Goal: Find specific page/section: Find specific page/section

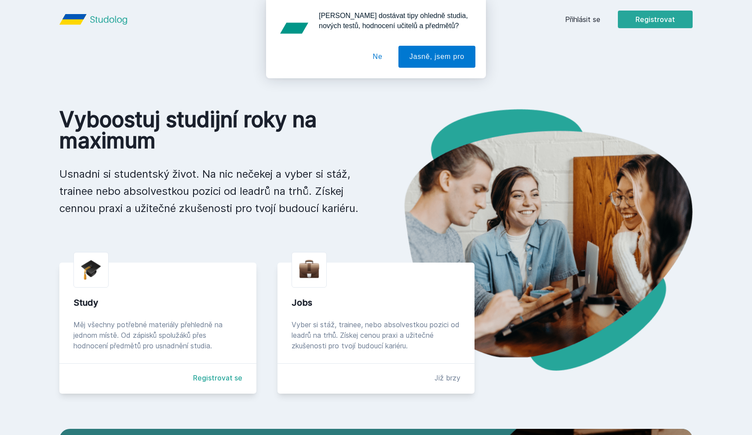
click at [381, 60] on button "Ne" at bounding box center [378, 57] width 32 height 22
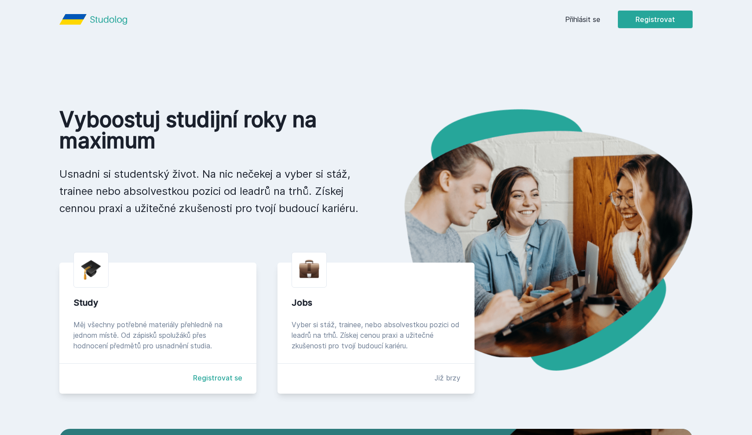
click at [575, 16] on link "Přihlásit se" at bounding box center [582, 19] width 35 height 11
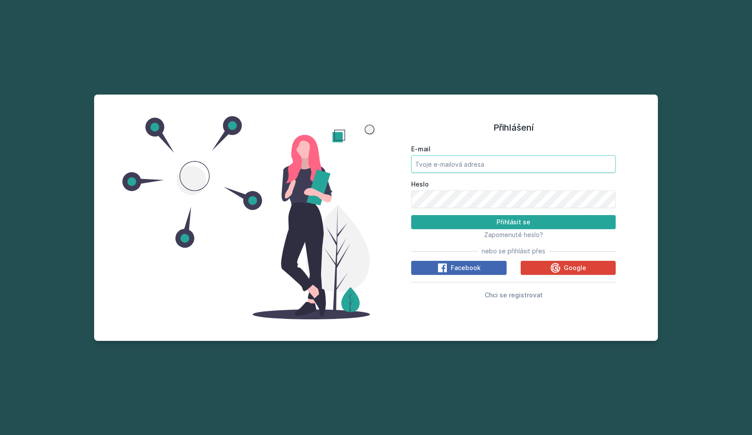
type input "[PERSON_NAME][EMAIL_ADDRESS][PERSON_NAME][DOMAIN_NAME]"
click at [514, 222] on button "Přihlásit se" at bounding box center [513, 222] width 205 height 14
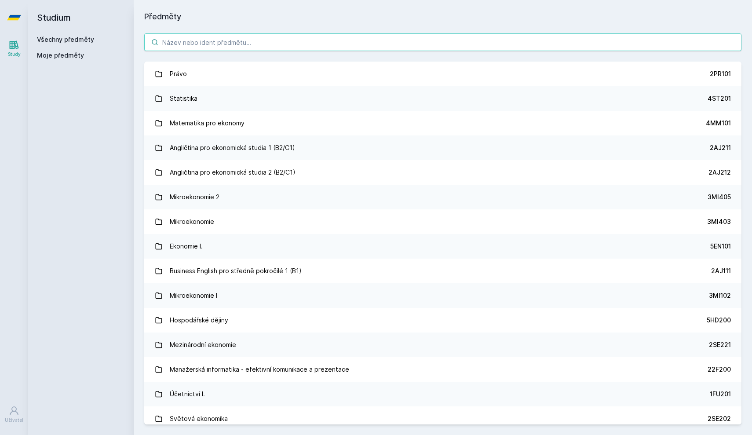
click at [246, 41] on input "search" at bounding box center [443, 42] width 598 height 18
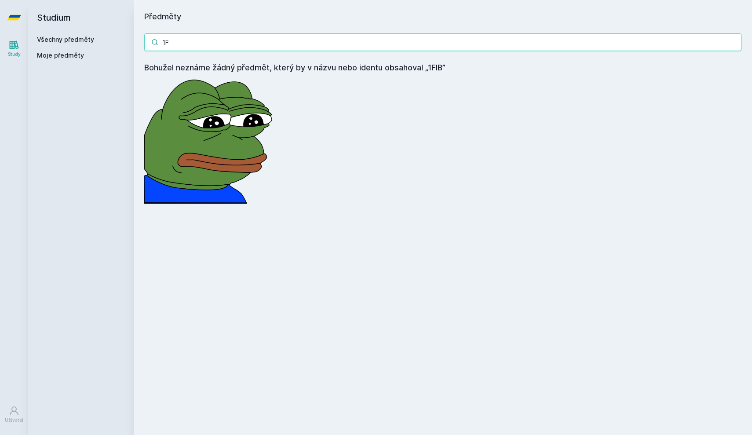
type input "1"
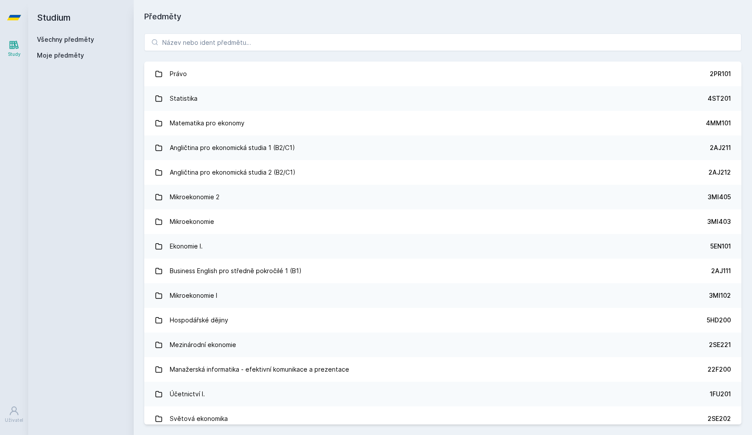
click at [82, 41] on link "Všechny předměty" at bounding box center [65, 39] width 57 height 7
click at [84, 38] on link "Všechny předměty" at bounding box center [65, 39] width 57 height 7
click at [191, 42] on input "search" at bounding box center [443, 42] width 598 height 18
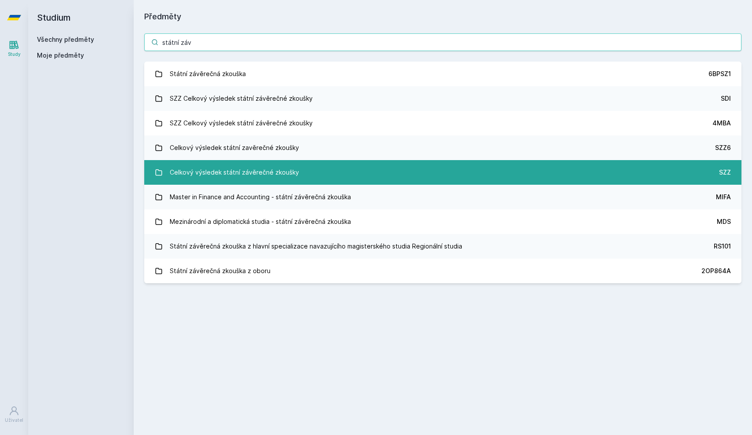
type input "státní záv"
click at [206, 178] on div "Celkový výsledek státní závěrečné zkoušky" at bounding box center [234, 173] width 129 height 18
